Goal: Task Accomplishment & Management: Manage account settings

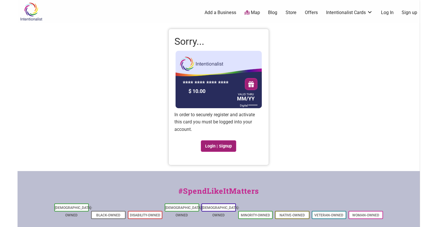
click at [217, 146] on link "Login | Signup" at bounding box center [219, 145] width 36 height 11
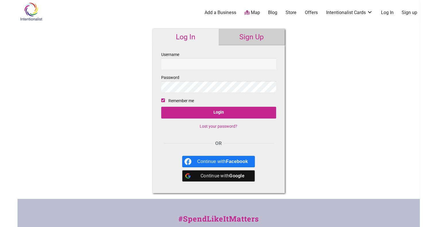
click at [226, 66] on input "Username" at bounding box center [218, 63] width 115 height 11
click at [232, 65] on input "Username" at bounding box center [218, 63] width 115 height 11
click at [251, 34] on link "Sign Up" at bounding box center [252, 37] width 66 height 17
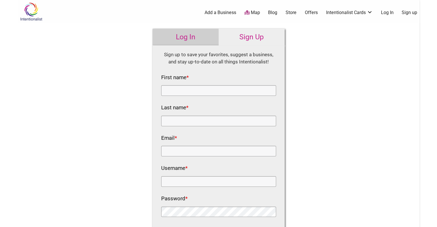
click at [207, 33] on link "Log In" at bounding box center [186, 37] width 66 height 17
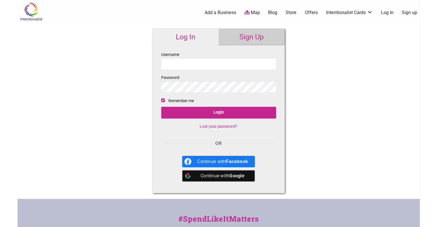
click at [212, 60] on input "Username" at bounding box center [218, 63] width 115 height 11
click at [199, 175] on div "Continue with Google" at bounding box center [222, 175] width 51 height 11
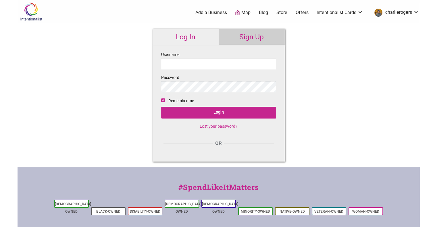
click at [225, 61] on input "Username" at bounding box center [218, 63] width 115 height 11
click at [334, 15] on link "Intentionalist Cards" at bounding box center [340, 12] width 47 height 6
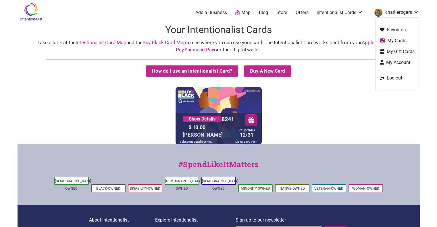
click at [399, 41] on link "My Cards" at bounding box center [397, 40] width 35 height 7
click at [388, 62] on link "My Account" at bounding box center [397, 62] width 35 height 7
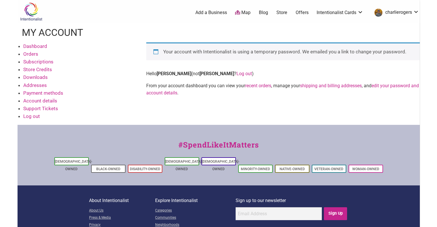
click at [30, 53] on link "Orders" at bounding box center [30, 54] width 15 height 6
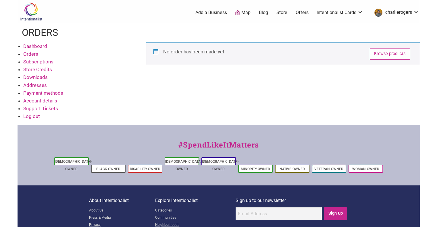
click at [36, 99] on link "Account details" at bounding box center [40, 101] width 34 height 6
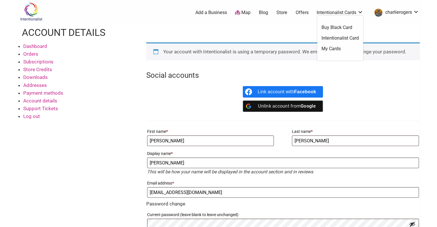
click at [331, 28] on link "Buy Black Card" at bounding box center [339, 27] width 37 height 6
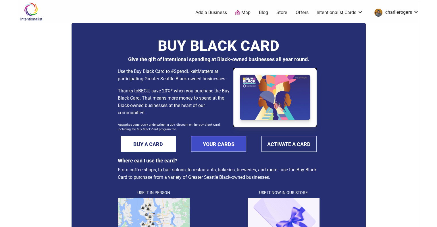
click at [202, 149] on link "YOUR CARDS" at bounding box center [218, 144] width 55 height 16
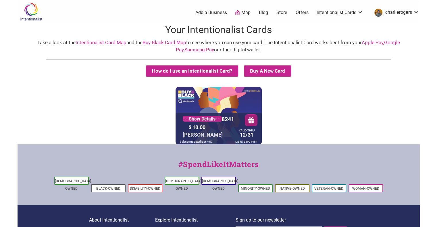
click at [239, 121] on div "5530 01** **** 8241 Show Details $ 10.00 [PERSON_NAME] VALID THRU 12/31 balance…" at bounding box center [218, 115] width 86 height 57
click at [239, 121] on div at bounding box center [218, 129] width 86 height 32
click at [228, 65] on button "How do I use an Intentionalist Card?" at bounding box center [192, 70] width 92 height 11
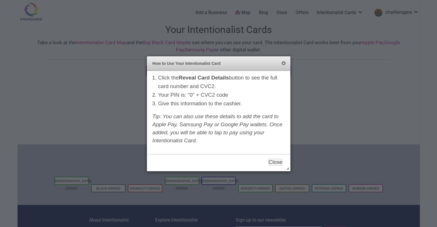
click at [282, 63] on button "Close" at bounding box center [283, 63] width 5 height 5
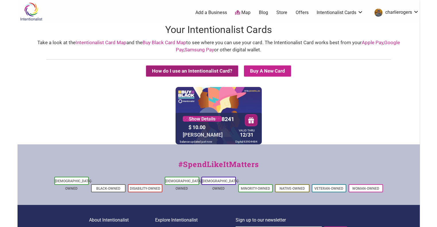
click at [210, 71] on button "How do I use an Intentionalist Card?" at bounding box center [192, 70] width 92 height 11
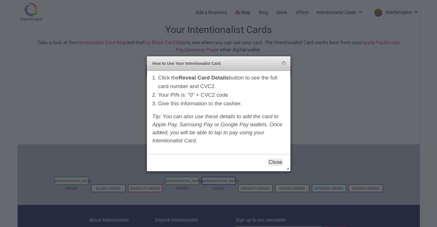
click at [277, 160] on button "Close" at bounding box center [275, 162] width 14 height 7
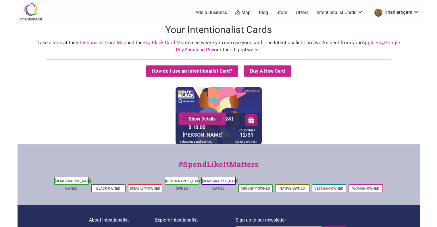
click at [207, 117] on link "Show Details" at bounding box center [202, 119] width 39 height 6
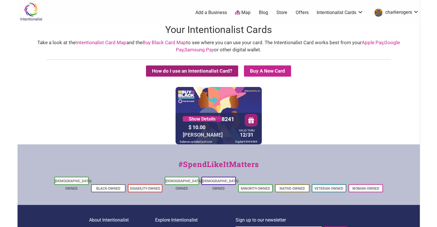
click at [199, 71] on button "How do I use an Intentionalist Card?" at bounding box center [192, 70] width 92 height 11
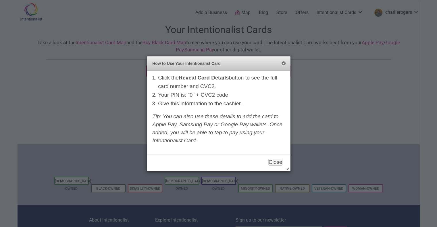
click at [284, 64] on button "Close" at bounding box center [283, 63] width 5 height 5
